Goal: Navigation & Orientation: Find specific page/section

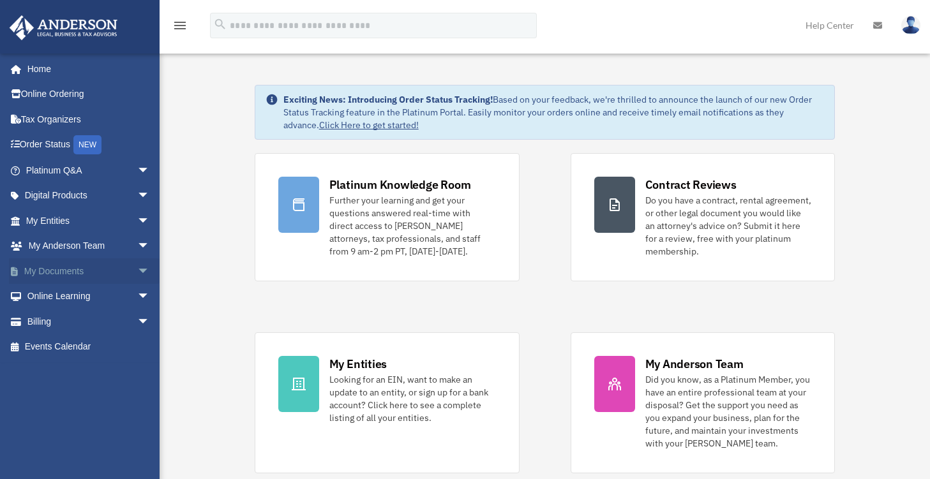
click at [73, 269] on link "My Documents arrow_drop_down" at bounding box center [89, 271] width 160 height 26
click at [137, 272] on span "arrow_drop_down" at bounding box center [150, 271] width 26 height 26
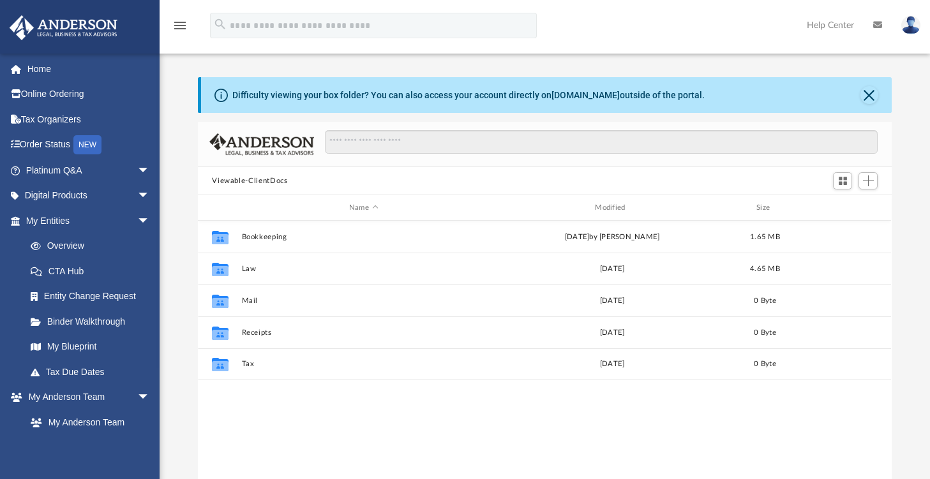
scroll to position [280, 683]
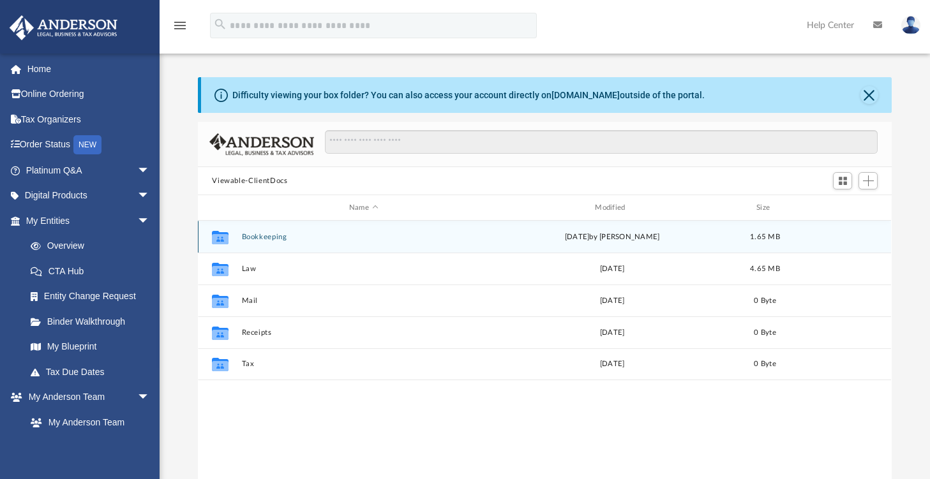
click at [303, 234] on button "Bookkeeping" at bounding box center [363, 237] width 243 height 8
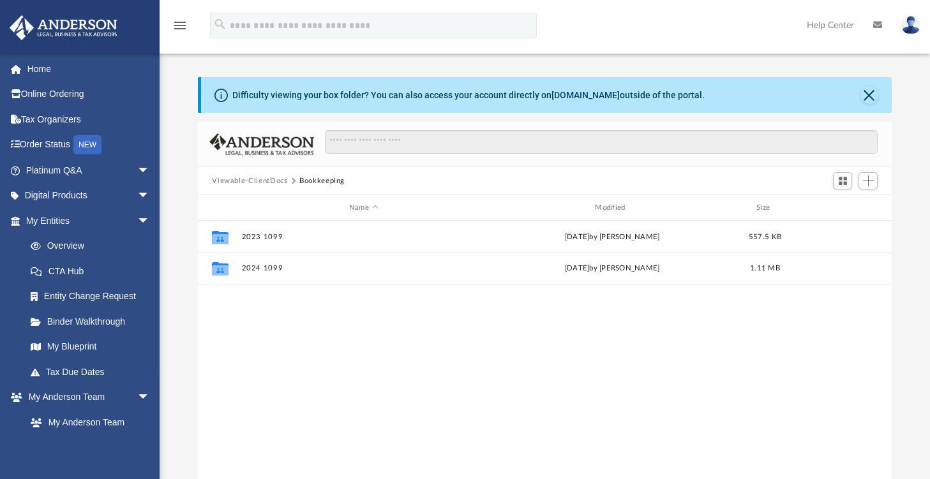
click at [271, 179] on button "Viewable-ClientDocs" at bounding box center [249, 181] width 75 height 11
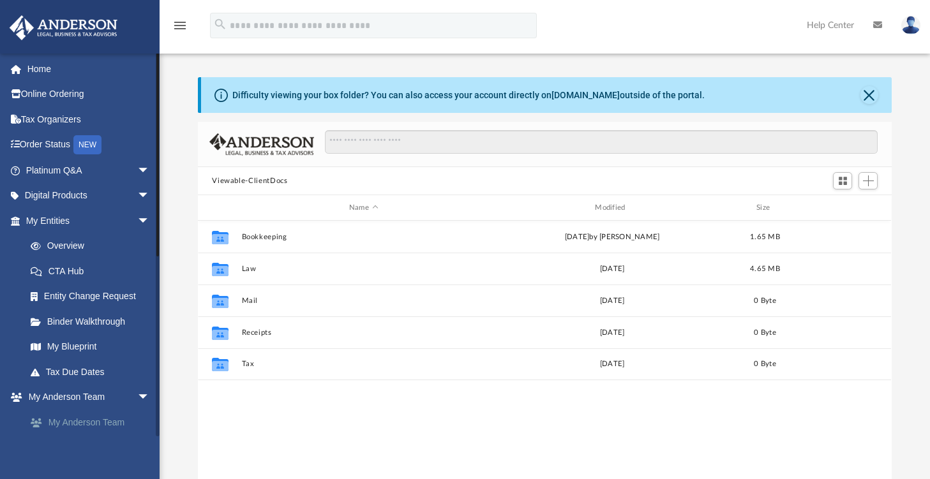
click at [94, 422] on link "My Anderson Team" at bounding box center [93, 423] width 151 height 26
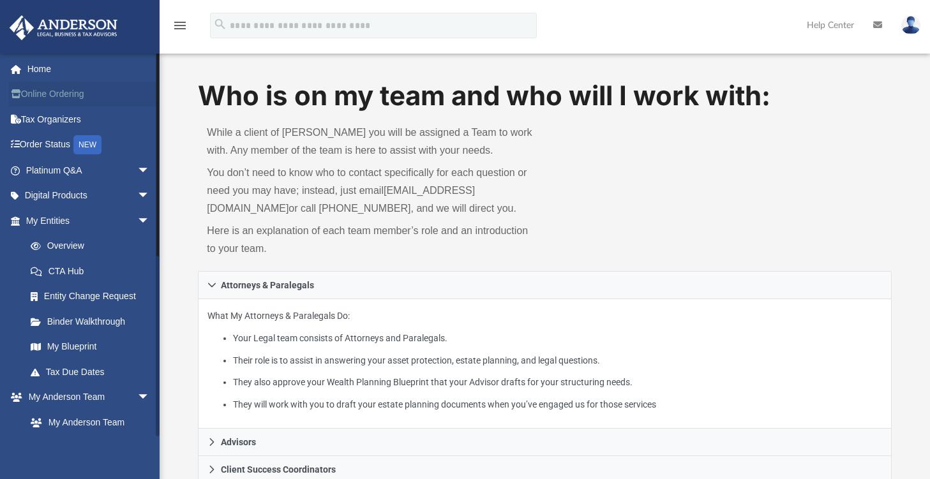
click at [54, 98] on link "Online Ordering" at bounding box center [89, 95] width 160 height 26
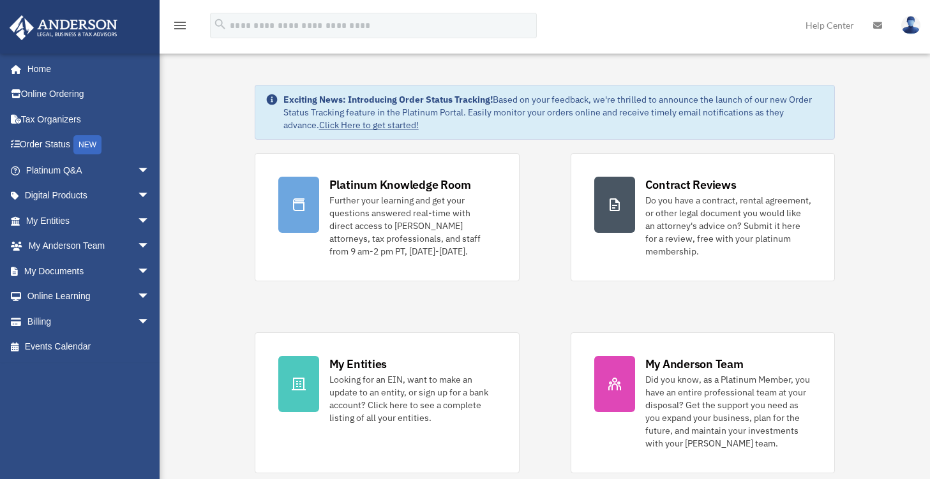
click at [907, 13] on link at bounding box center [911, 25] width 38 height 56
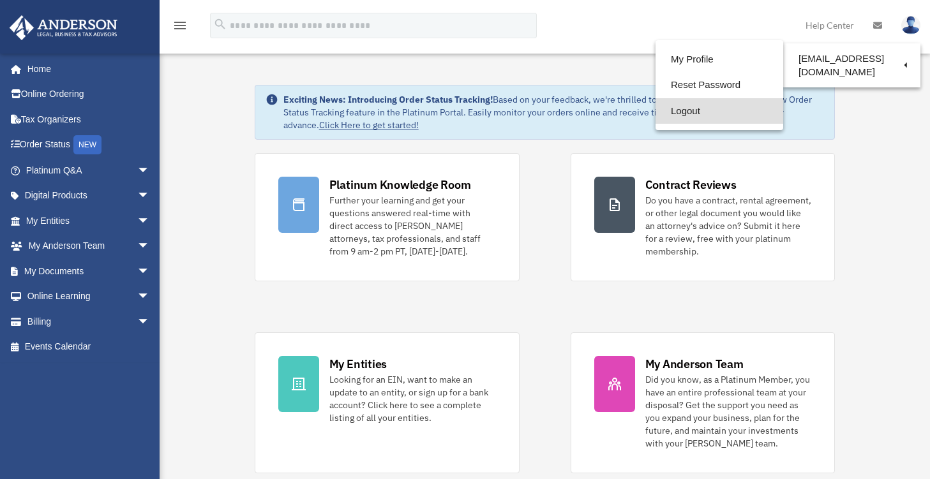
click at [718, 109] on link "Logout" at bounding box center [719, 111] width 128 height 26
